Goal: Task Accomplishment & Management: Manage account settings

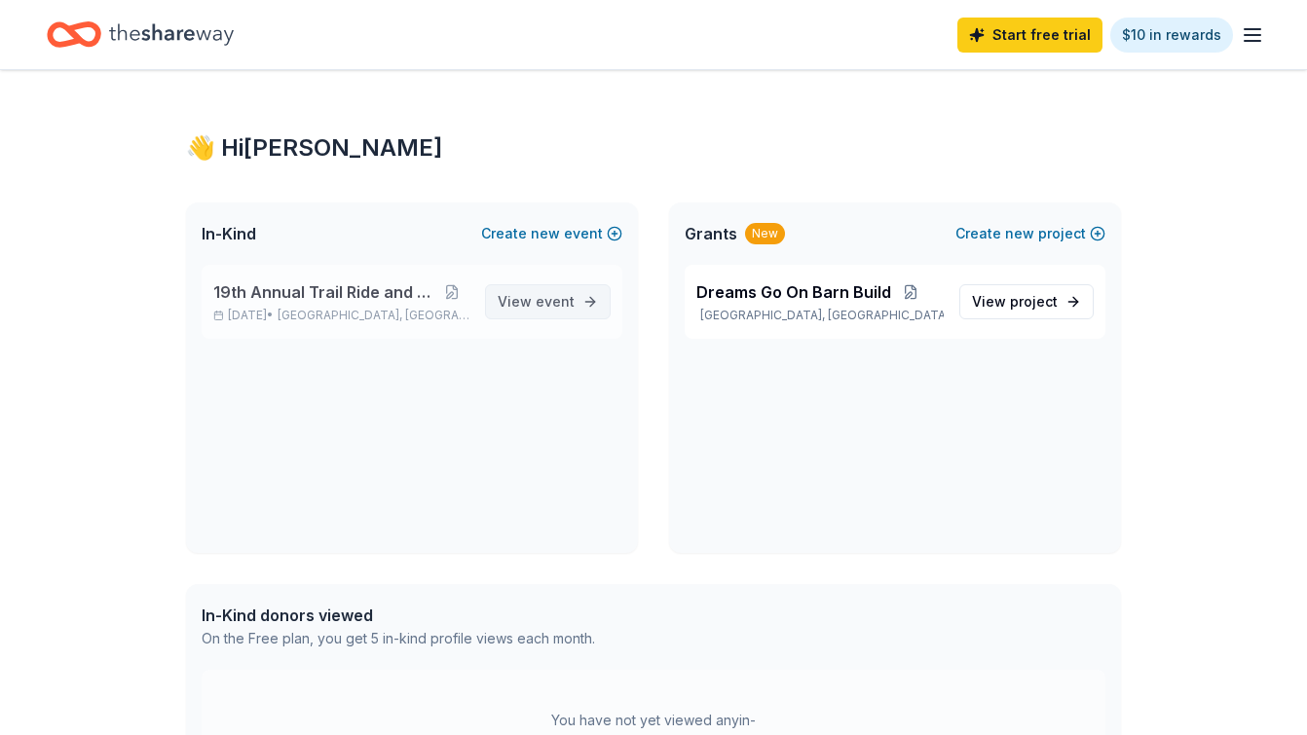
click at [522, 300] on span "View event" at bounding box center [536, 301] width 77 height 23
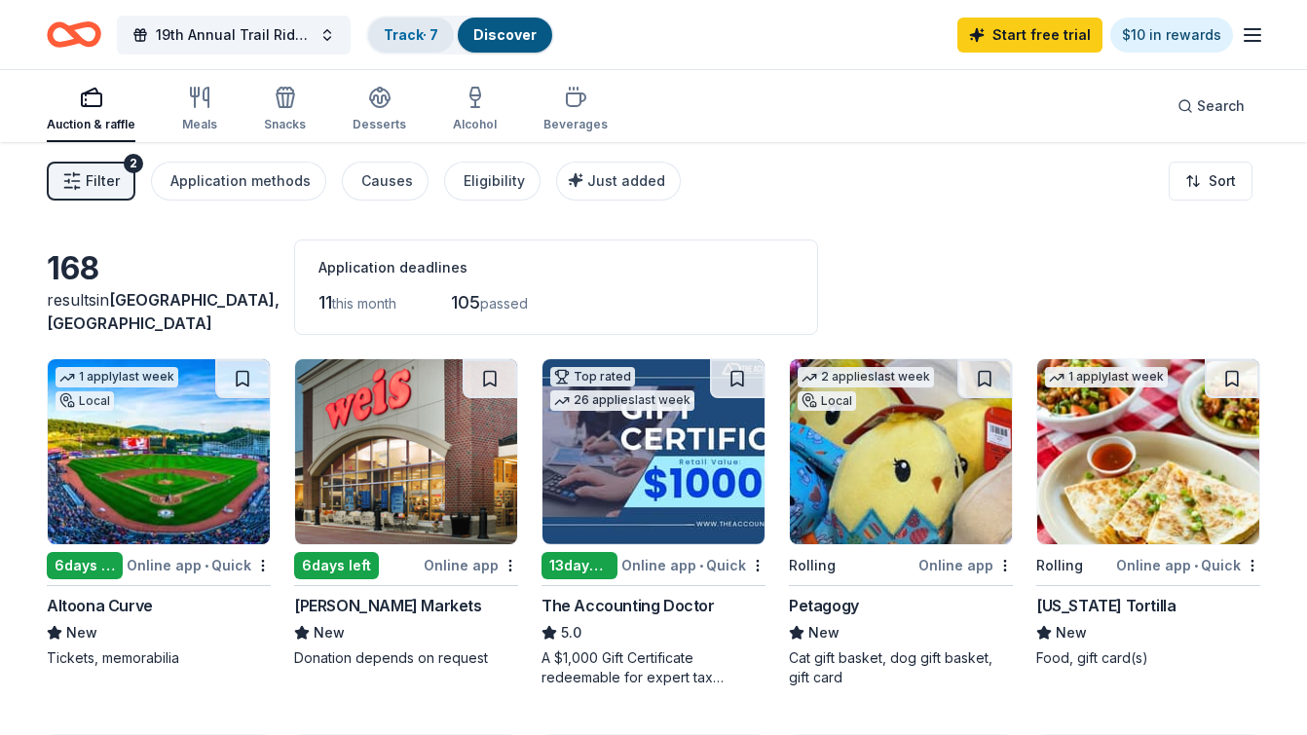
click at [390, 31] on link "Track · 7" at bounding box center [411, 34] width 55 height 17
click at [418, 29] on link "Track · 7" at bounding box center [411, 34] width 55 height 17
click at [426, 41] on div "Track · 7" at bounding box center [411, 35] width 86 height 35
click at [431, 37] on link "Track · 7" at bounding box center [411, 34] width 55 height 17
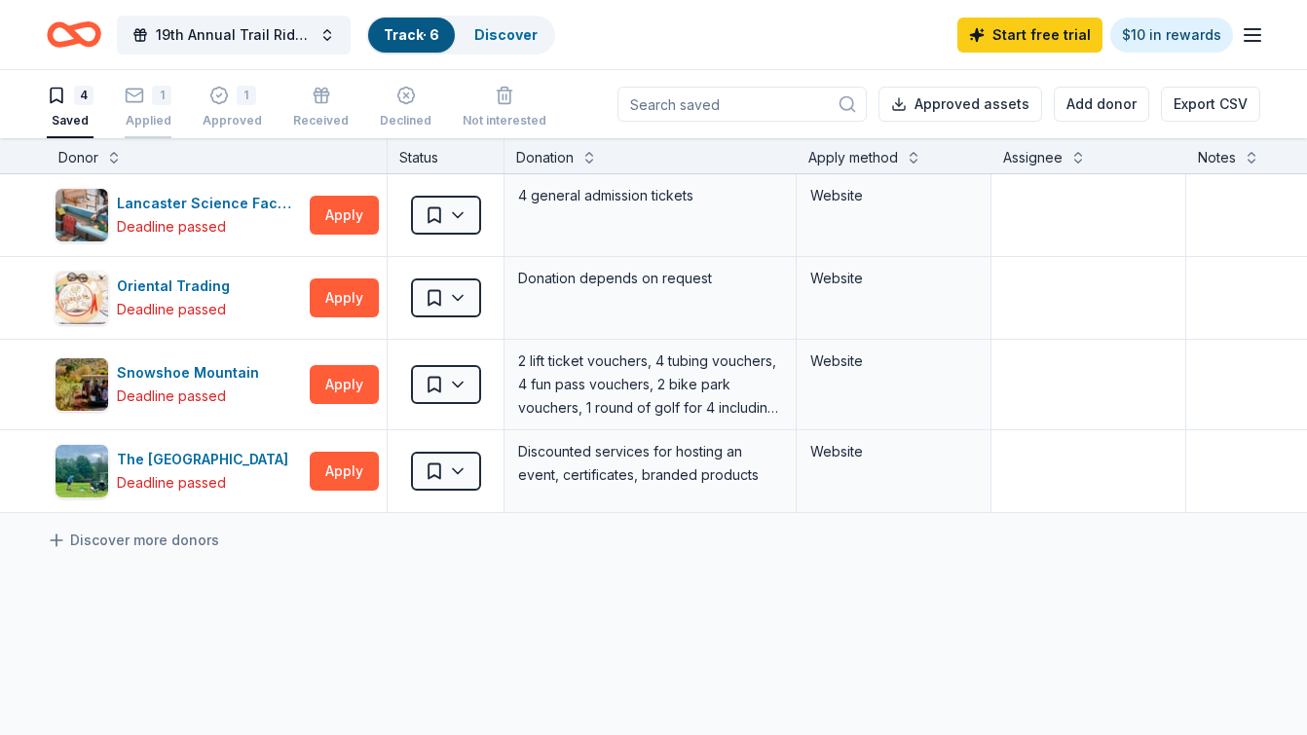
click at [139, 92] on icon "button" at bounding box center [135, 94] width 17 height 5
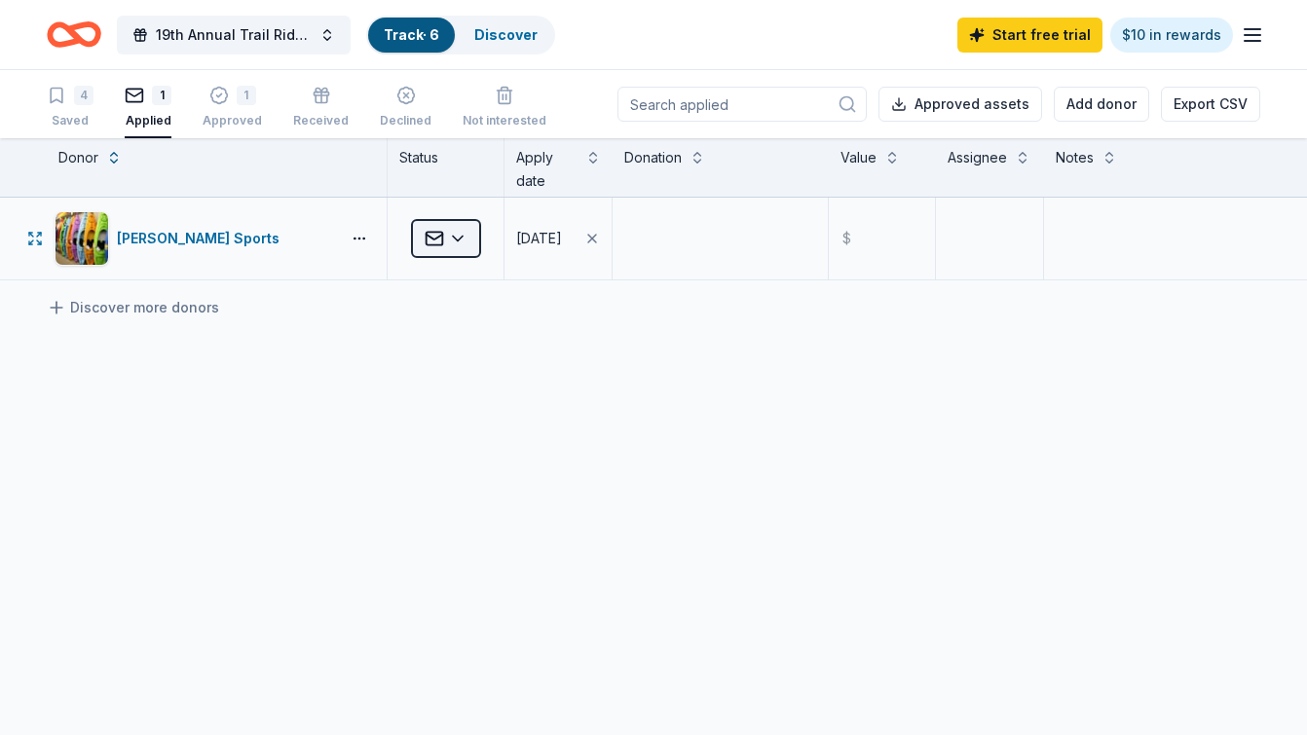
click at [465, 236] on html "19th Annual Trail Ride and Walk Track · 6 Discover Start free trial $10 in rewa…" at bounding box center [653, 367] width 1307 height 735
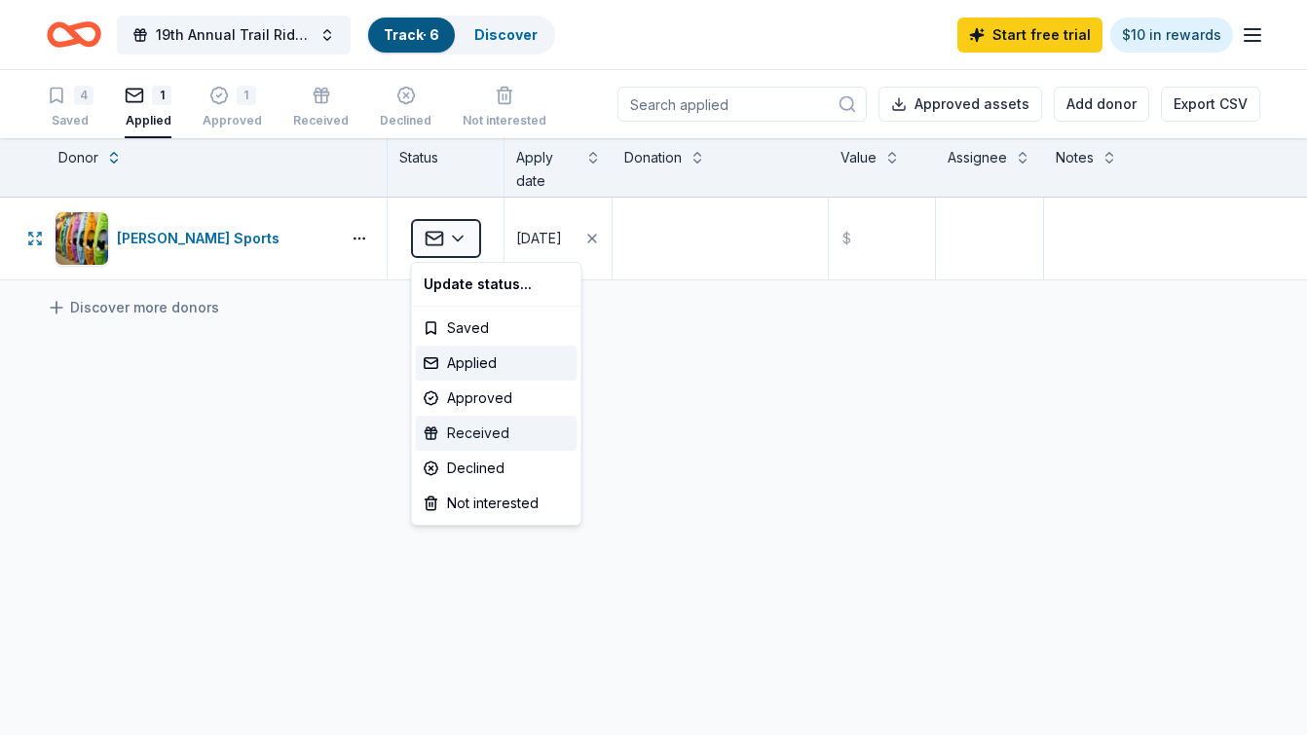
click at [462, 432] on div "Received" at bounding box center [497, 433] width 162 height 35
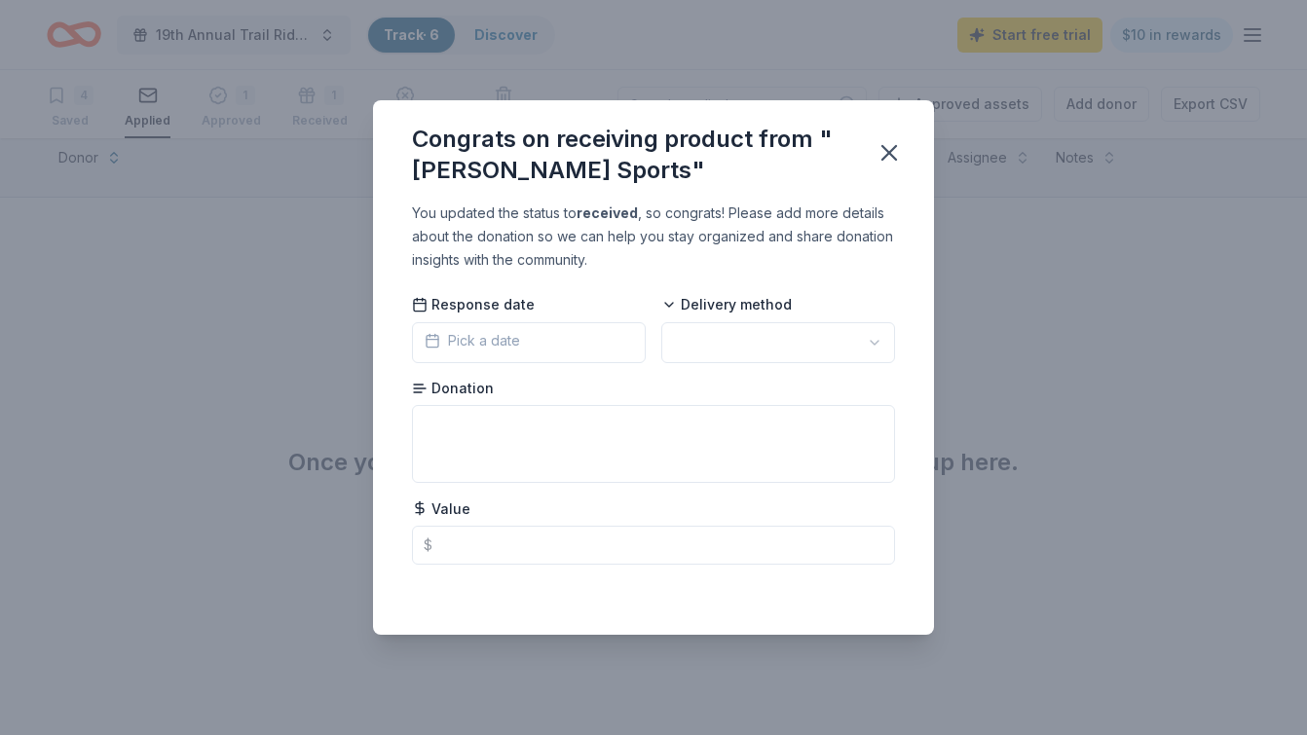
click at [677, 328] on html "19th Annual Trail Ride and Walk Track · 6 Discover Start free trial $10 in rewa…" at bounding box center [653, 367] width 1307 height 735
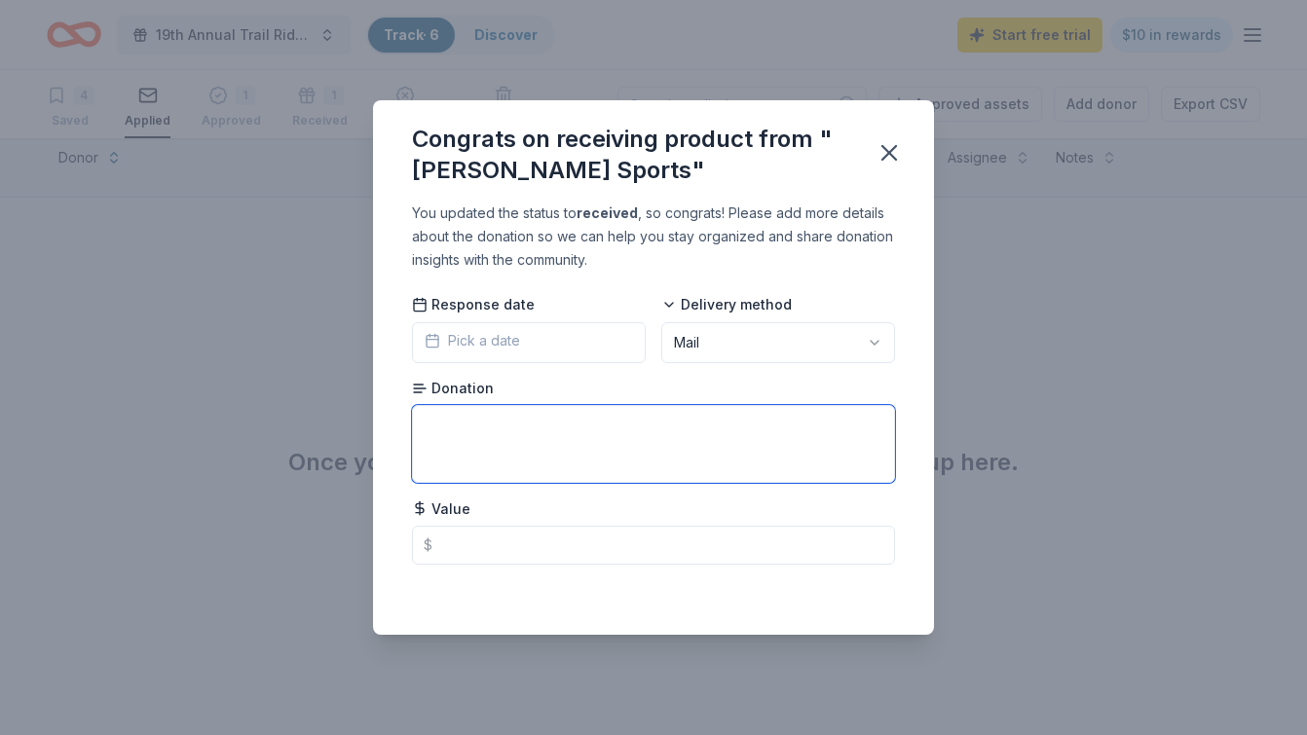
click at [621, 452] on textarea at bounding box center [653, 444] width 483 height 78
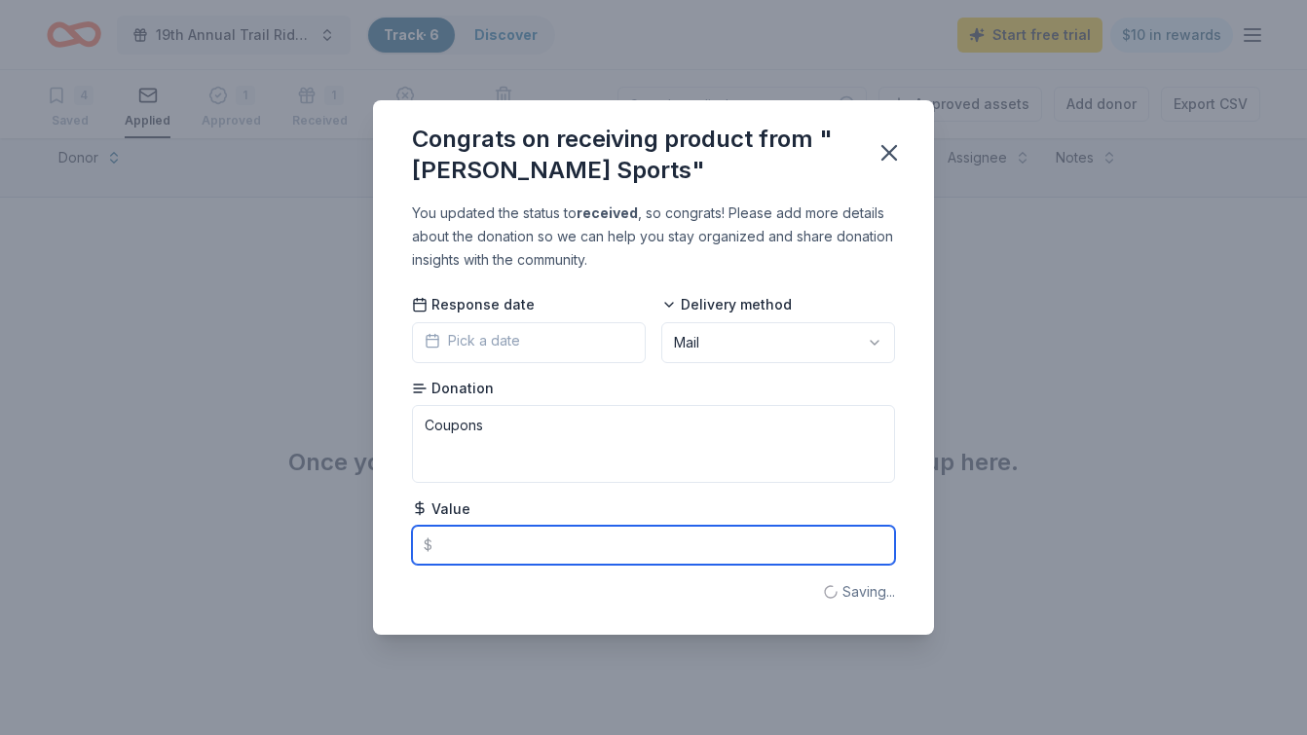
click at [550, 546] on input "text" at bounding box center [653, 545] width 483 height 39
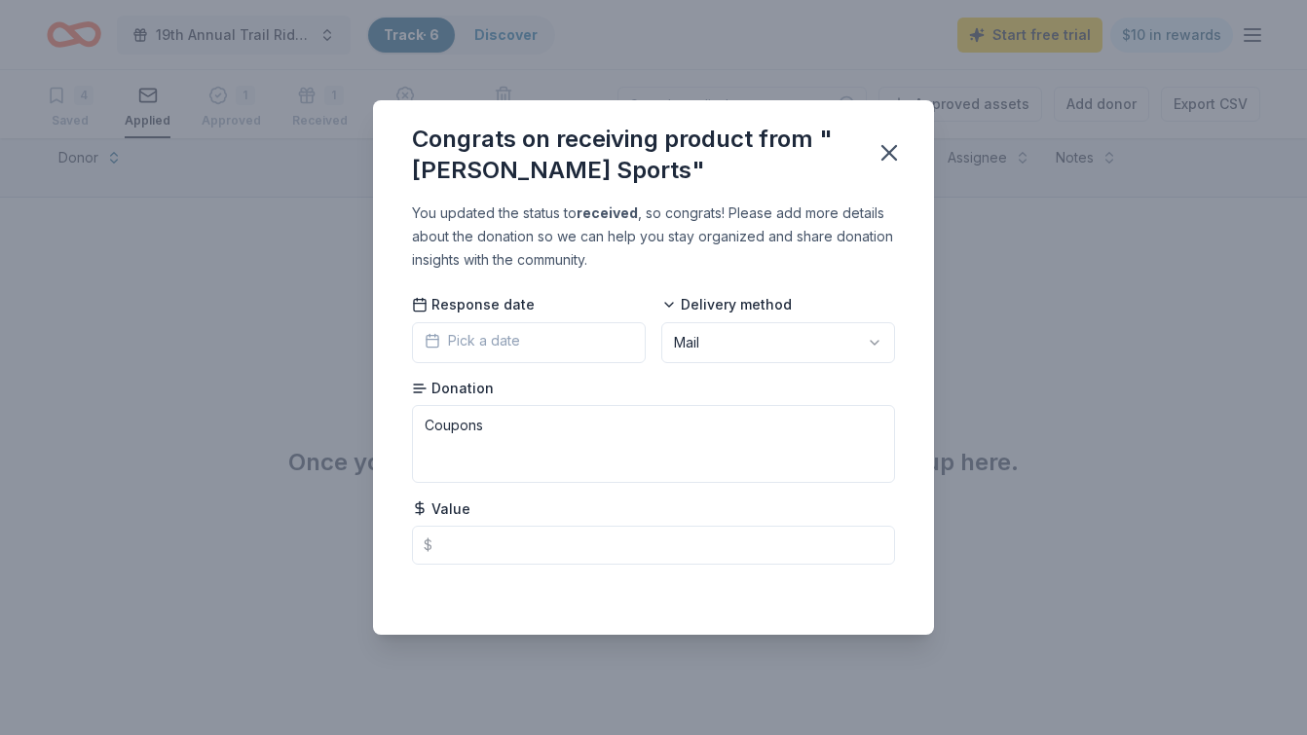
click at [578, 607] on div "You updated the status to received , so congrats! Please add more details about…" at bounding box center [653, 418] width 561 height 433
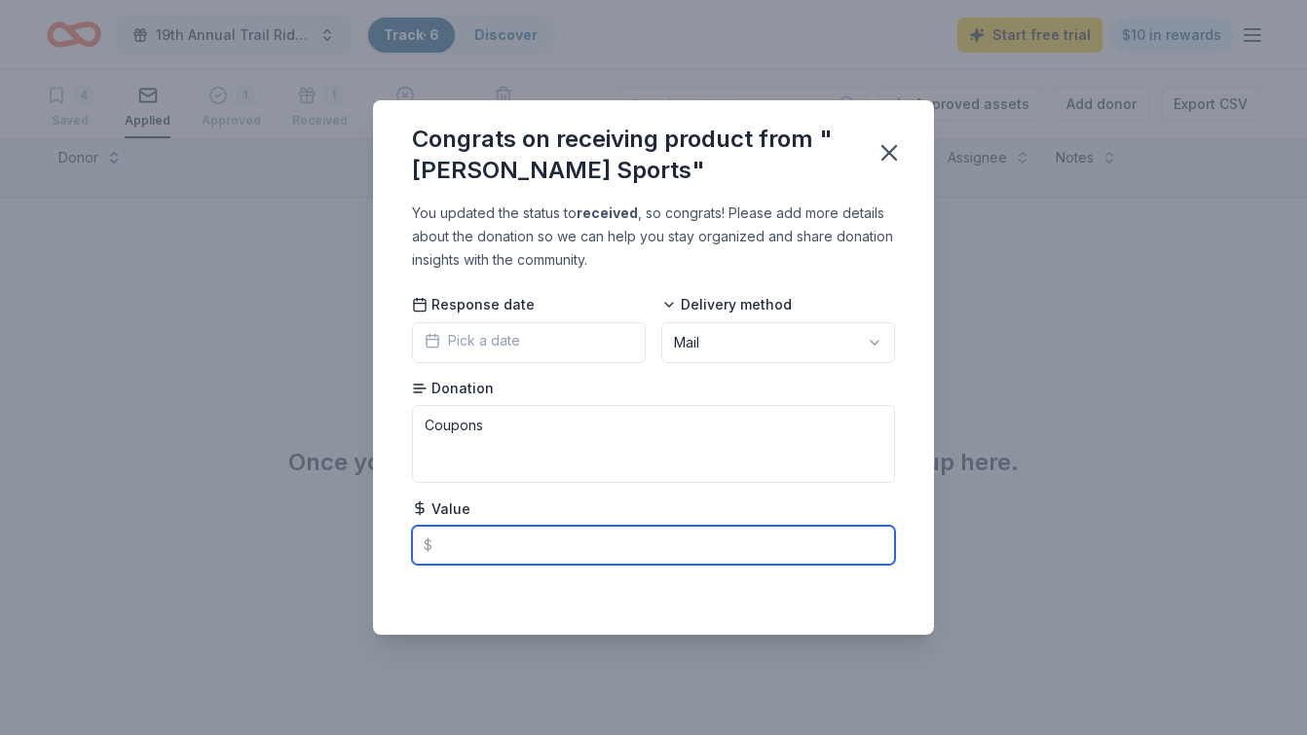
click at [627, 564] on input "text" at bounding box center [653, 545] width 483 height 39
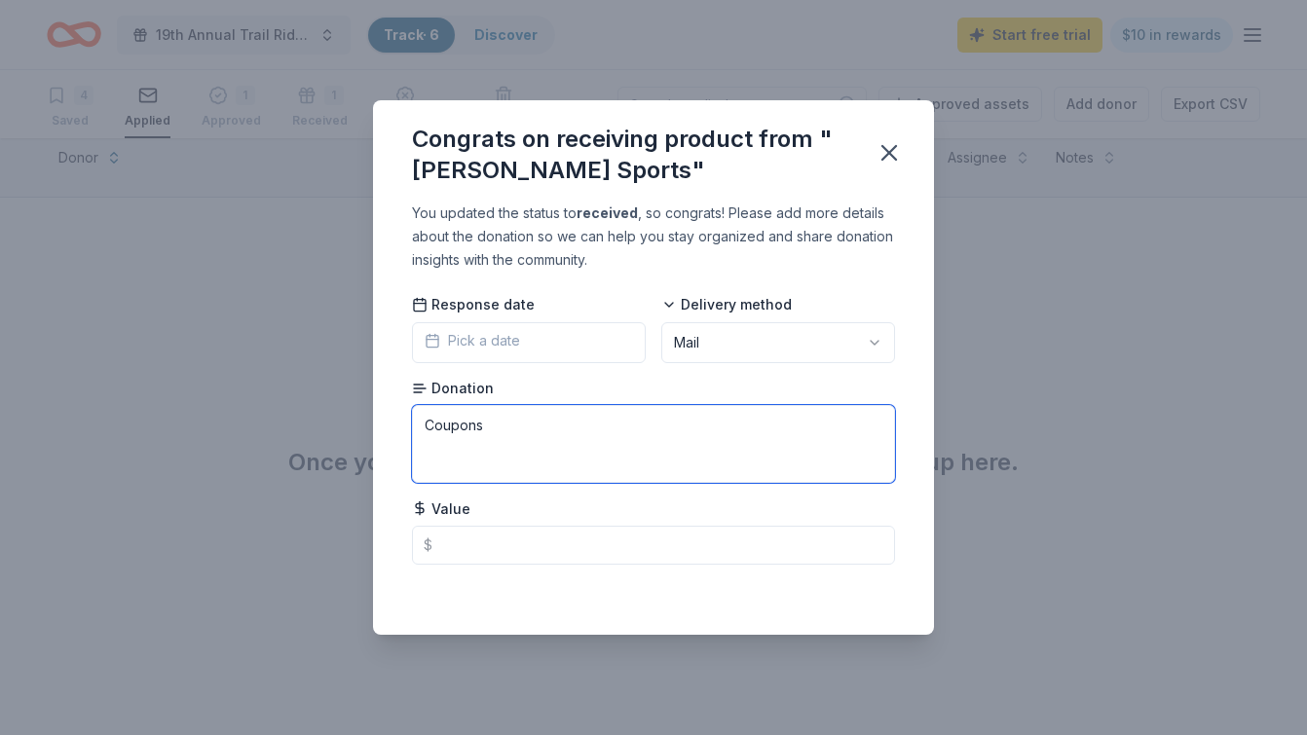
click at [607, 455] on textarea "Coupons" at bounding box center [653, 444] width 483 height 78
type textarea "Coupons"
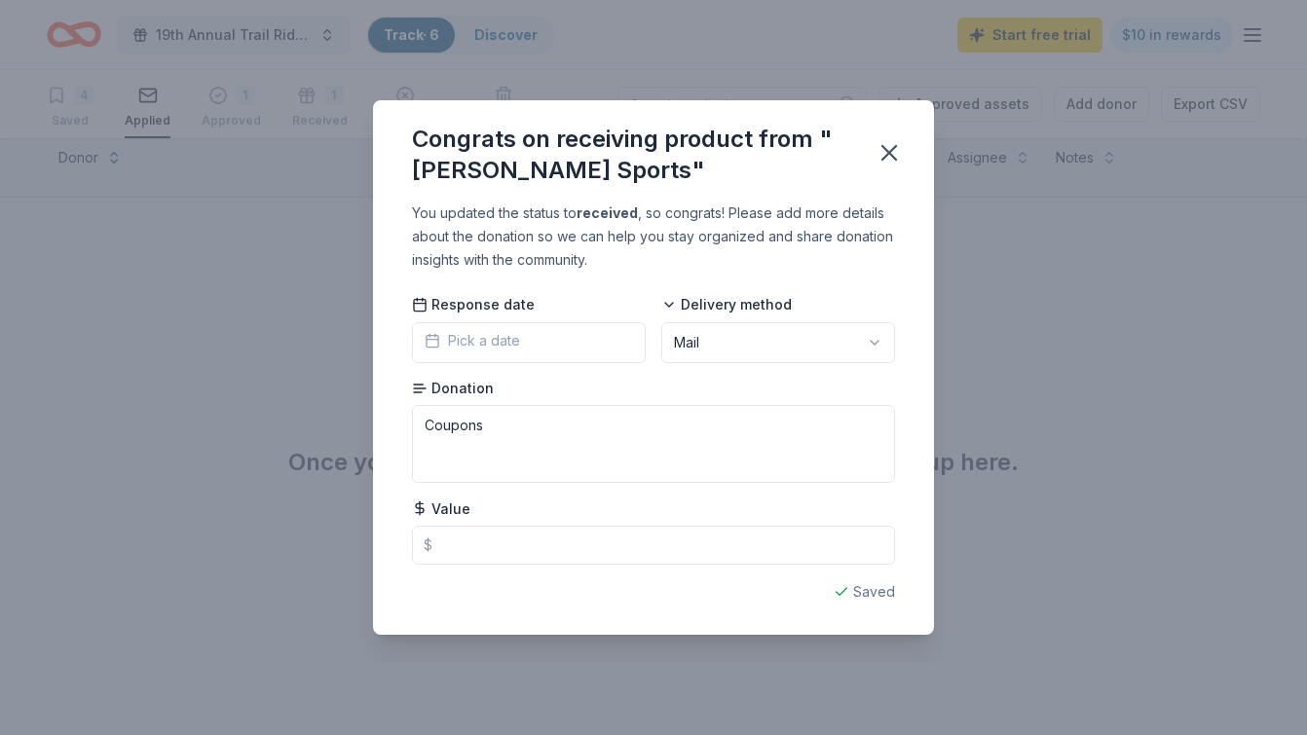
click at [993, 609] on div "Congrats on receiving product from "[PERSON_NAME] Sports" You updated the statu…" at bounding box center [653, 367] width 1307 height 735
click at [903, 151] on button "button" at bounding box center [889, 152] width 43 height 43
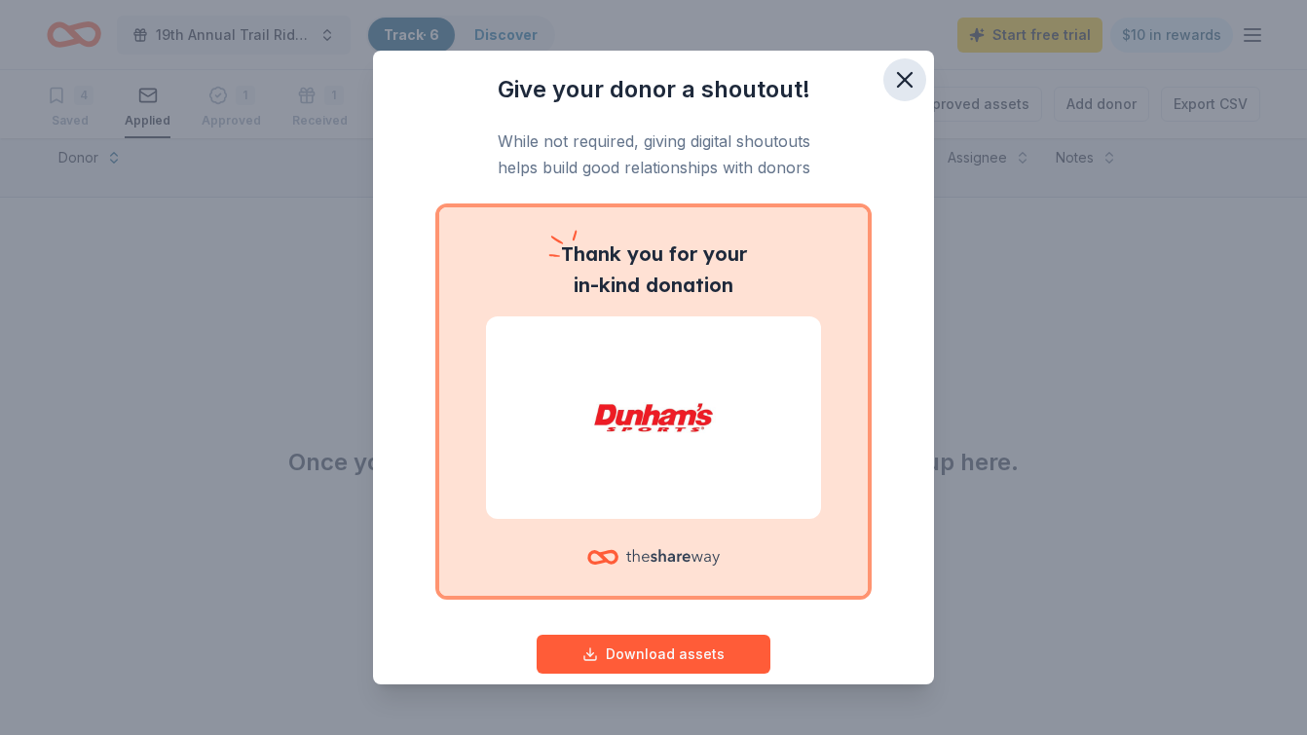
click at [902, 77] on icon "button" at bounding box center [905, 80] width 14 height 14
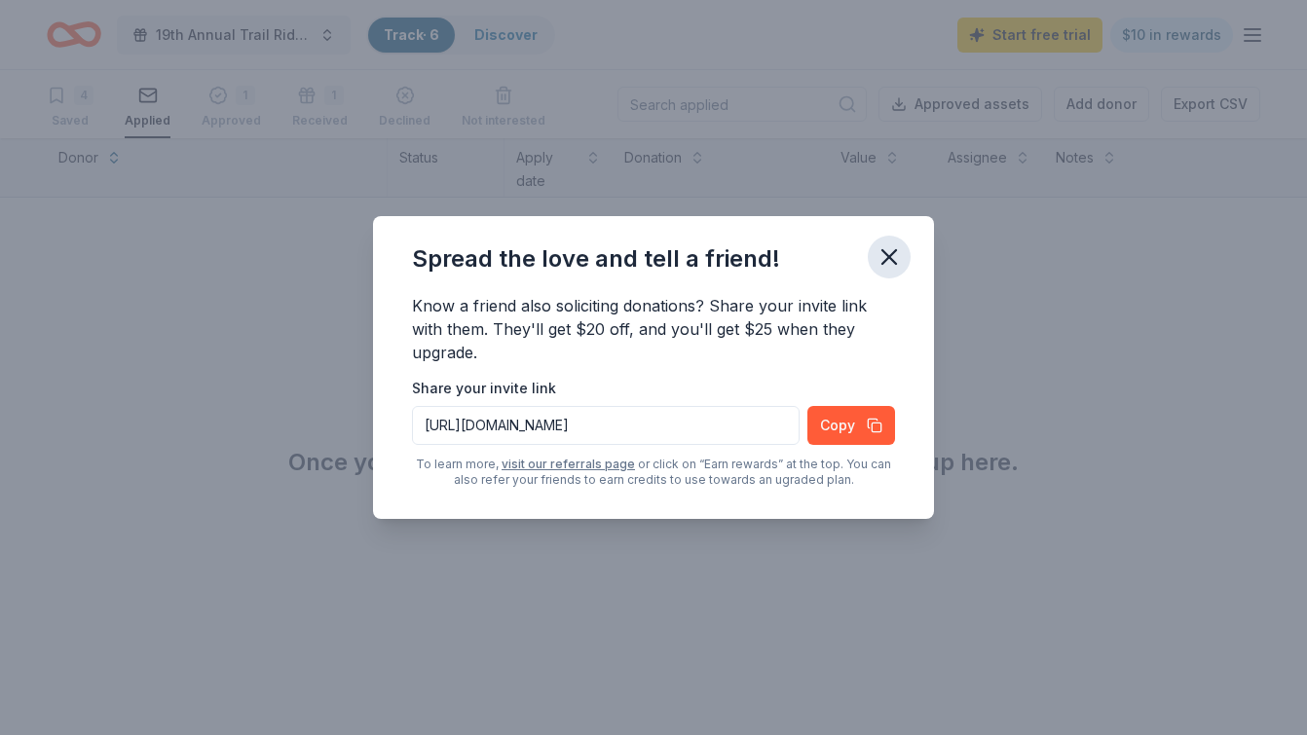
click at [892, 247] on icon "button" at bounding box center [889, 257] width 27 height 27
